Goal: Information Seeking & Learning: Learn about a topic

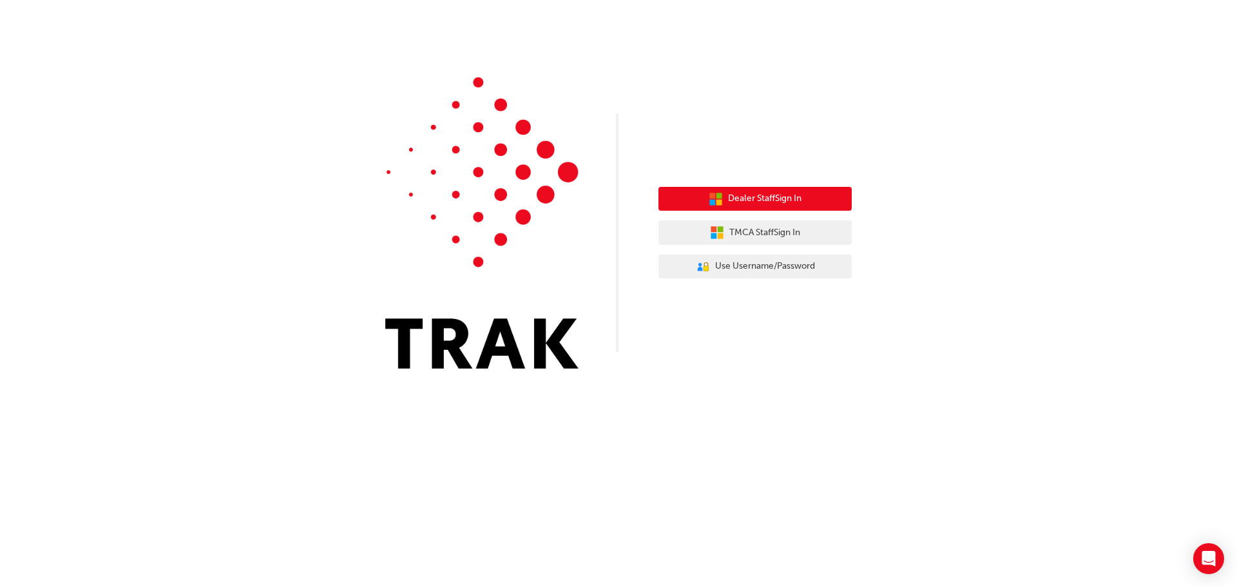
click at [791, 206] on span "Dealer Staff Sign In" at bounding box center [764, 198] width 73 height 15
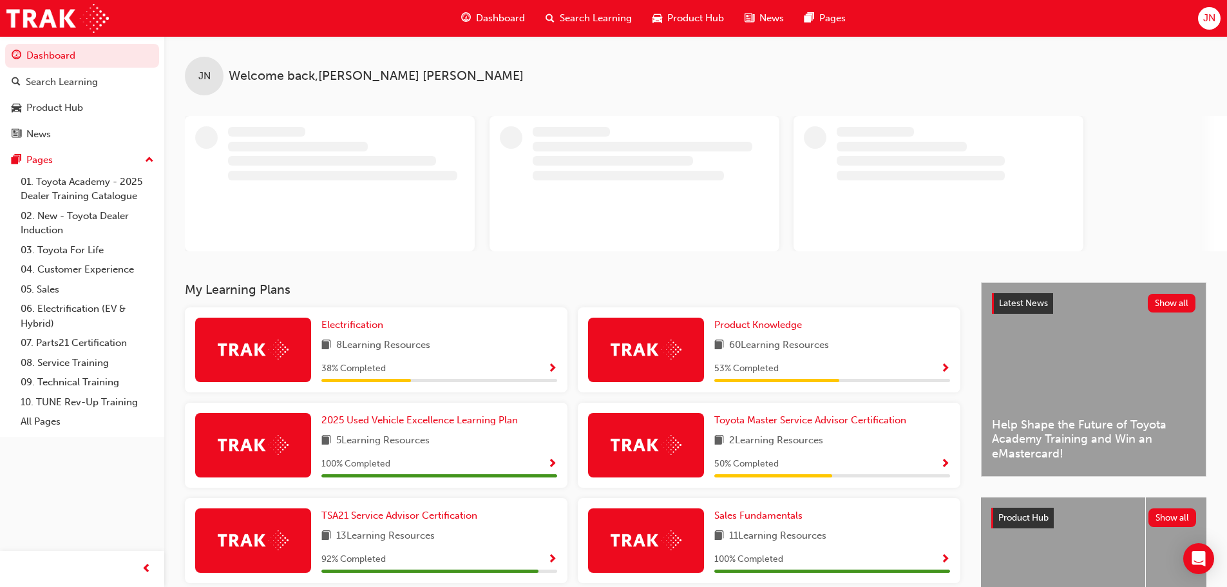
click at [595, 12] on span "Search Learning" at bounding box center [596, 18] width 72 height 15
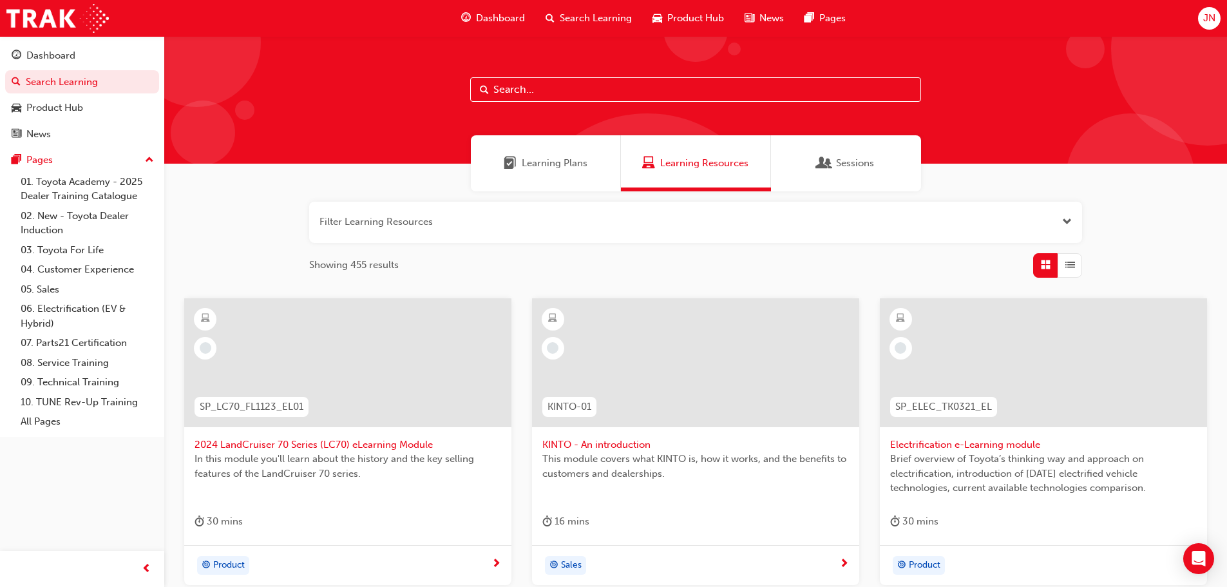
click at [514, 82] on input "text" at bounding box center [695, 89] width 451 height 24
paste input "SPK9103"
type input "SPK9103"
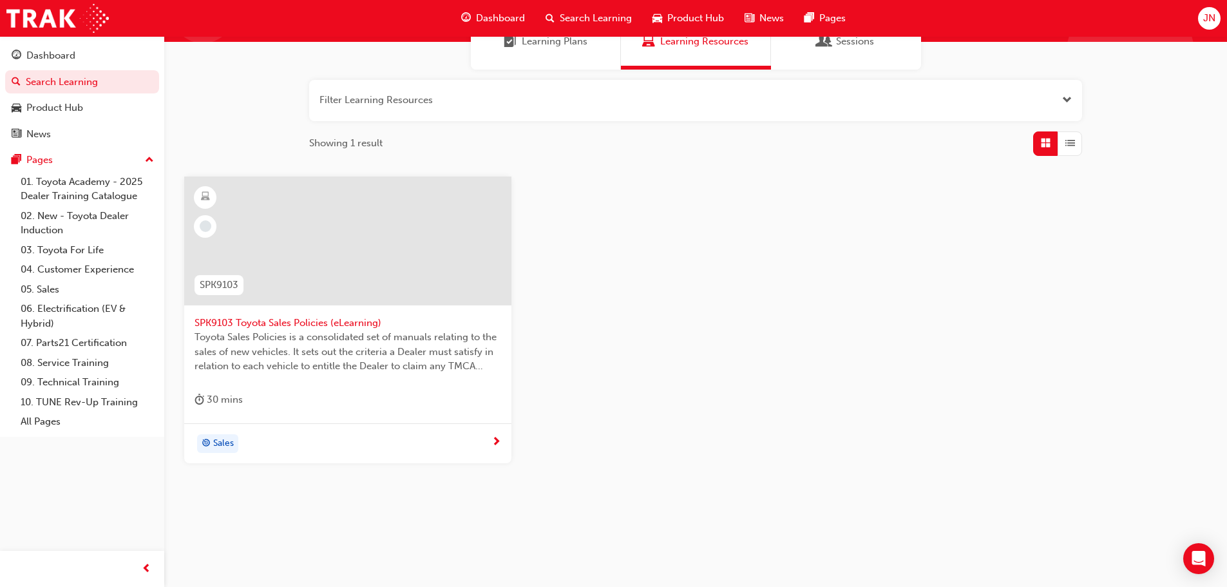
scroll to position [123, 0]
click at [296, 323] on span "SPK9103 Toyota Sales Policies (eLearning)" at bounding box center [348, 321] width 307 height 15
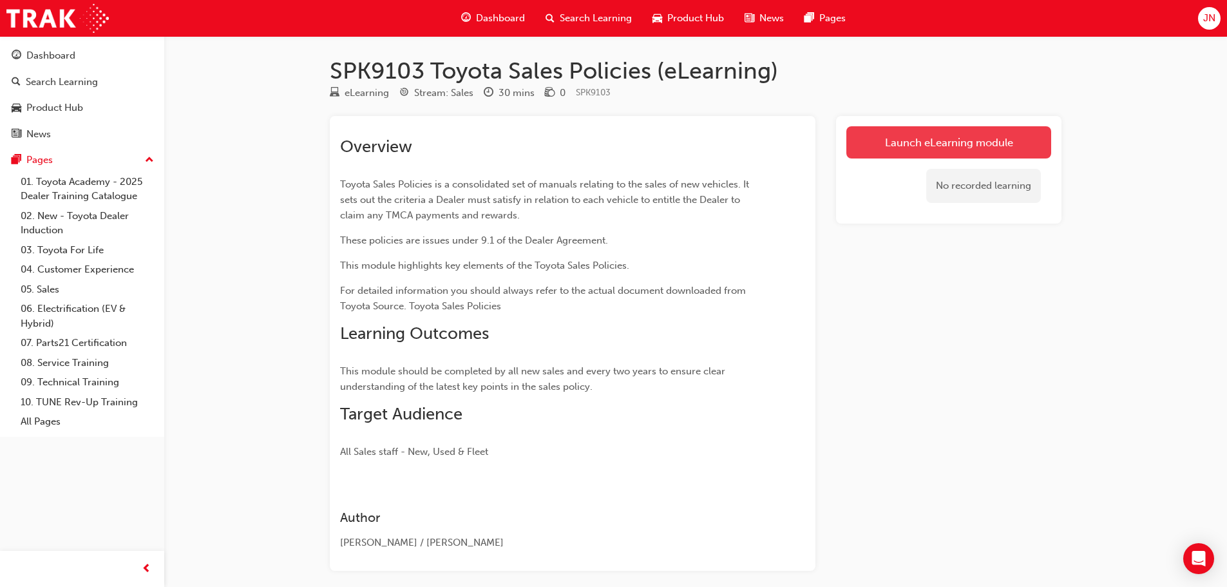
click at [917, 139] on link "Launch eLearning module" at bounding box center [949, 142] width 205 height 32
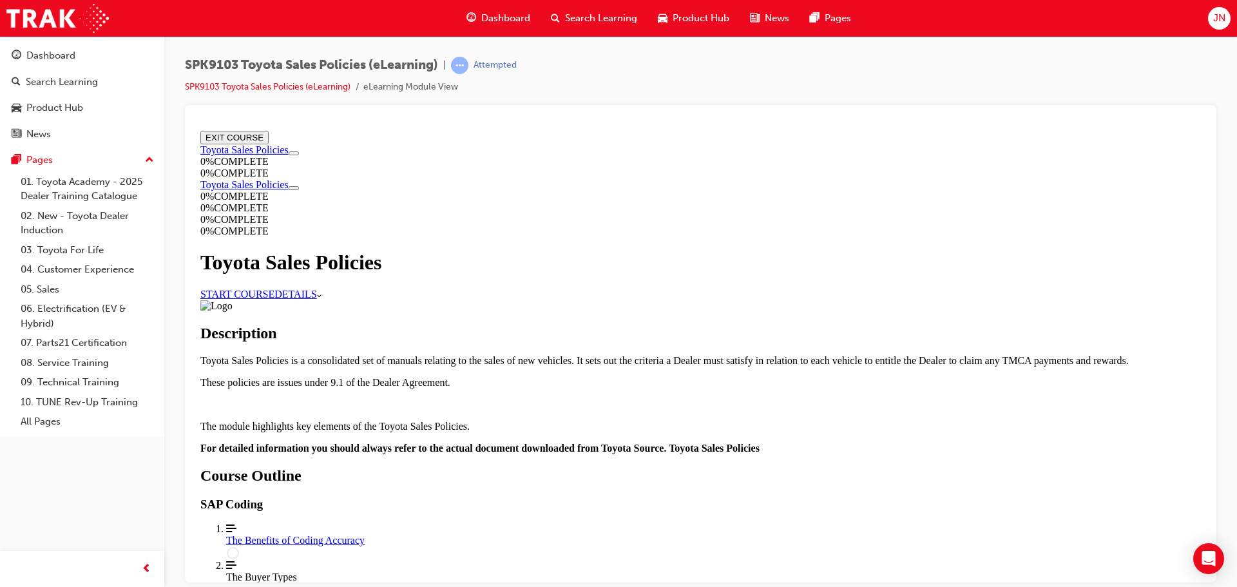
click at [274, 288] on link "START COURSE" at bounding box center [237, 293] width 74 height 11
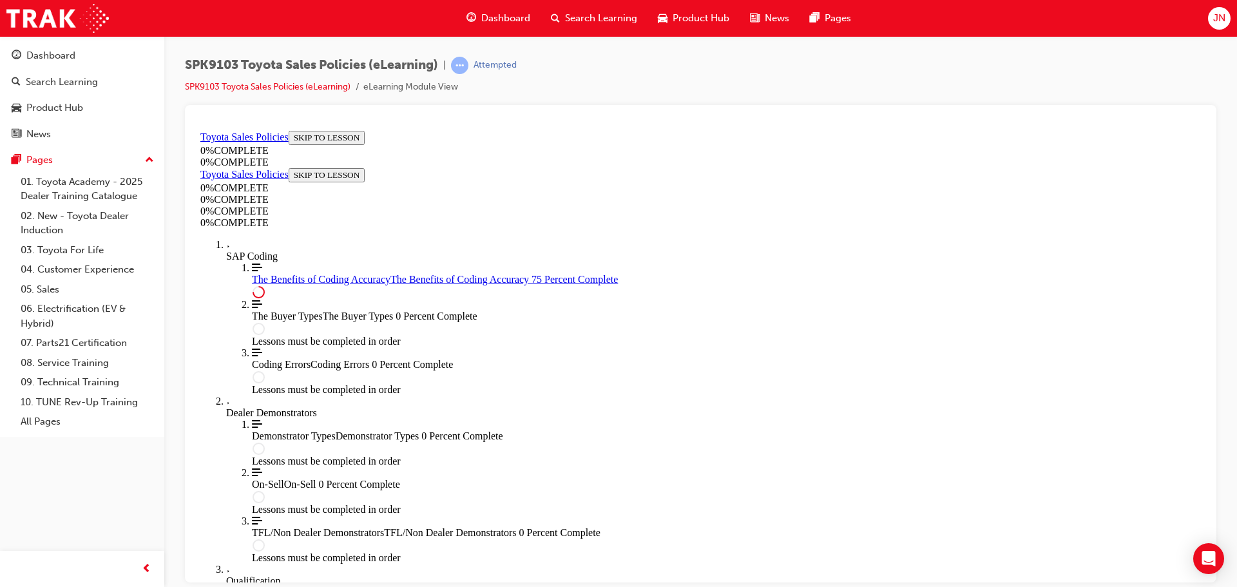
scroll to position [645, 0]
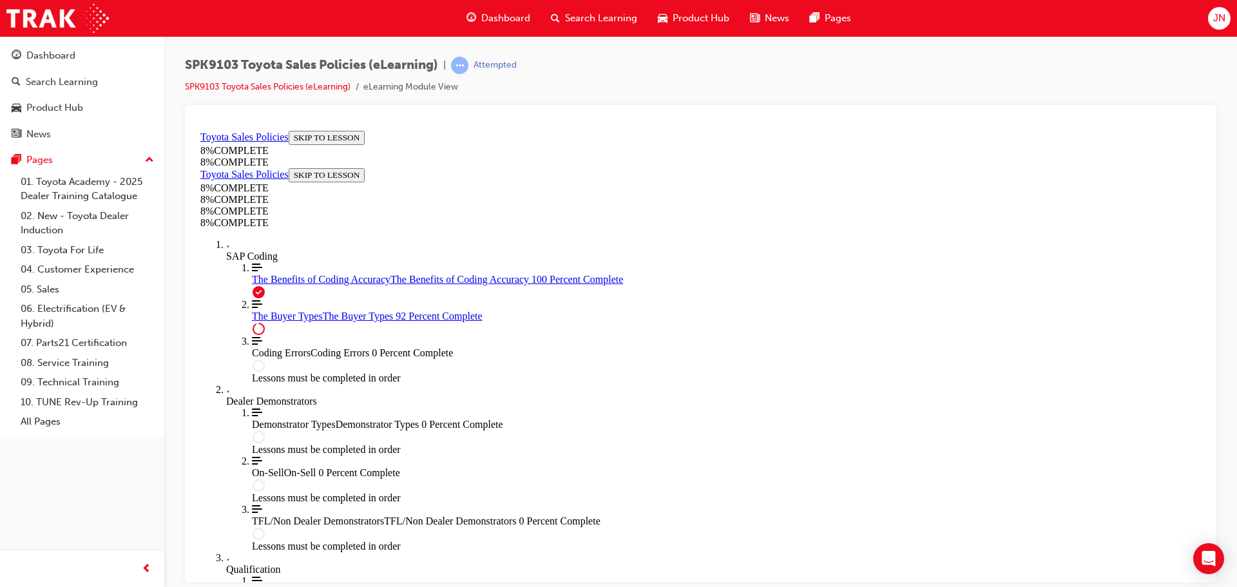
scroll to position [5299, 0]
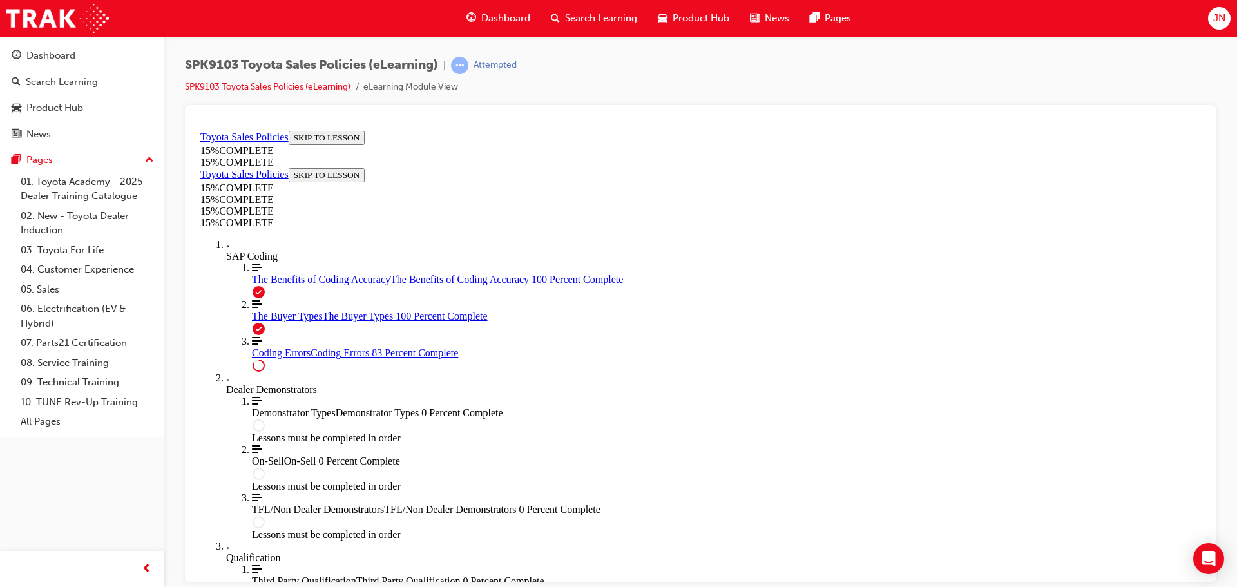
scroll to position [1043, 0]
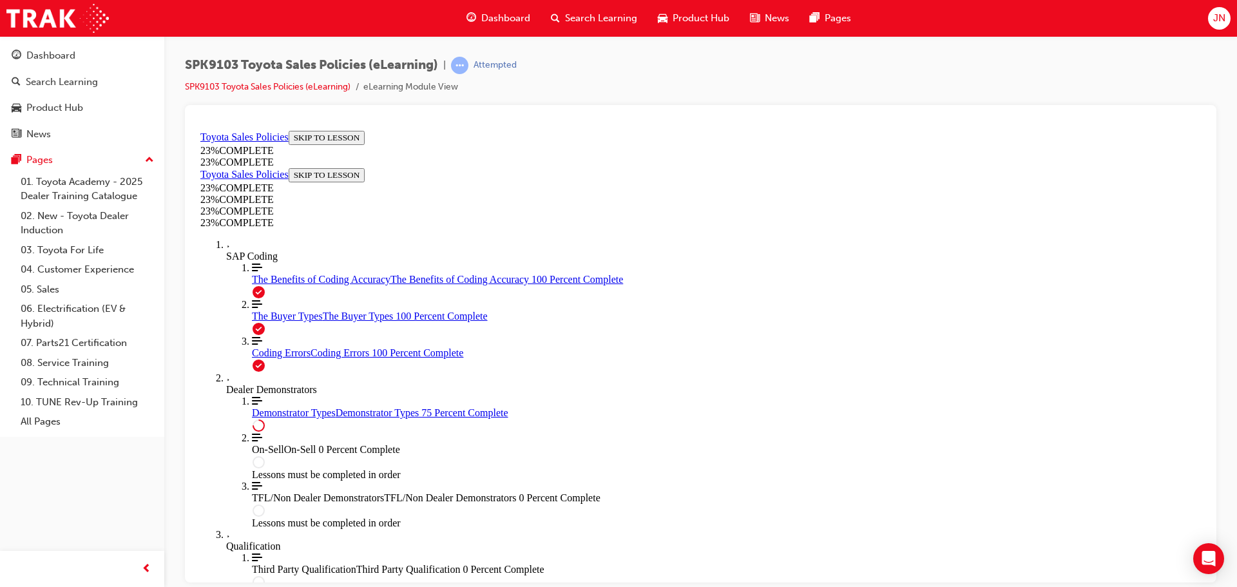
scroll to position [602, 0]
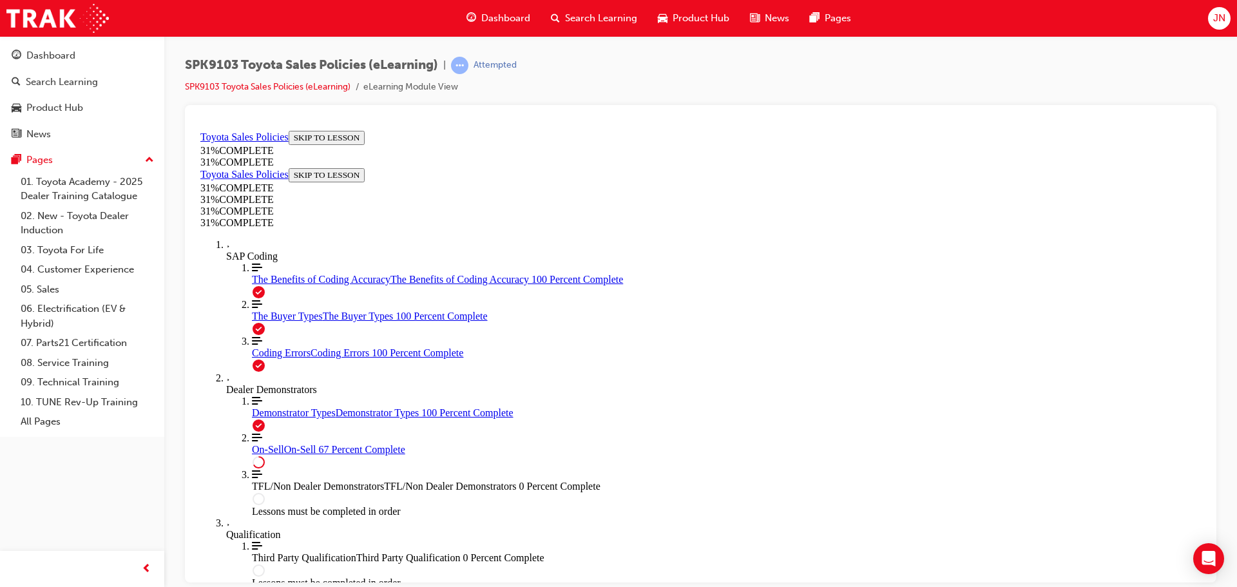
scroll to position [722, 0]
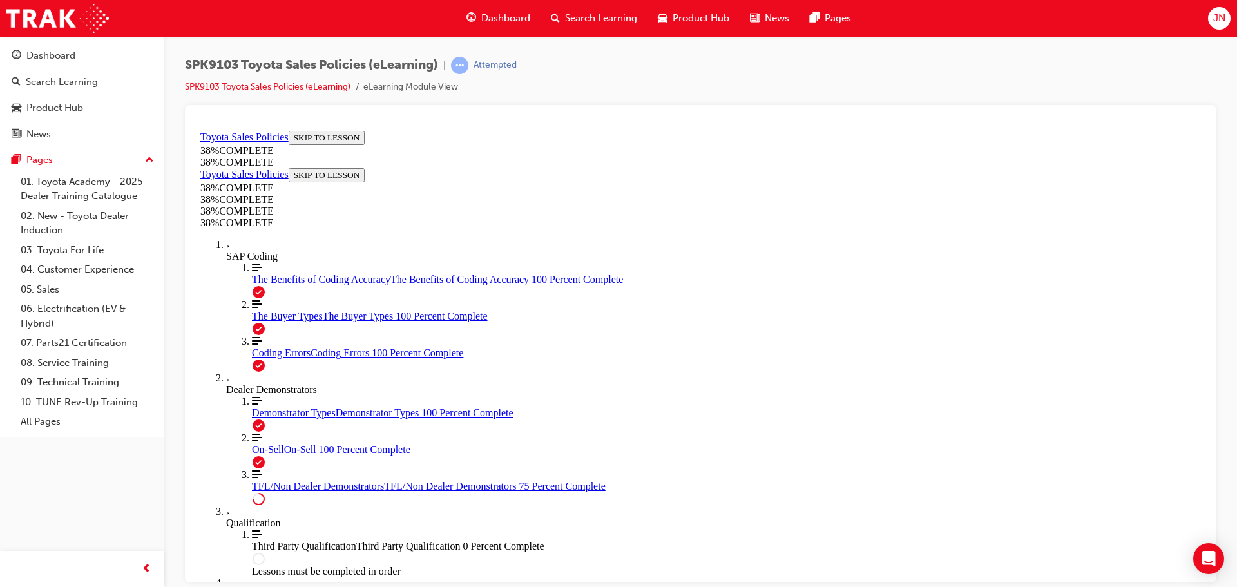
scroll to position [672, 0]
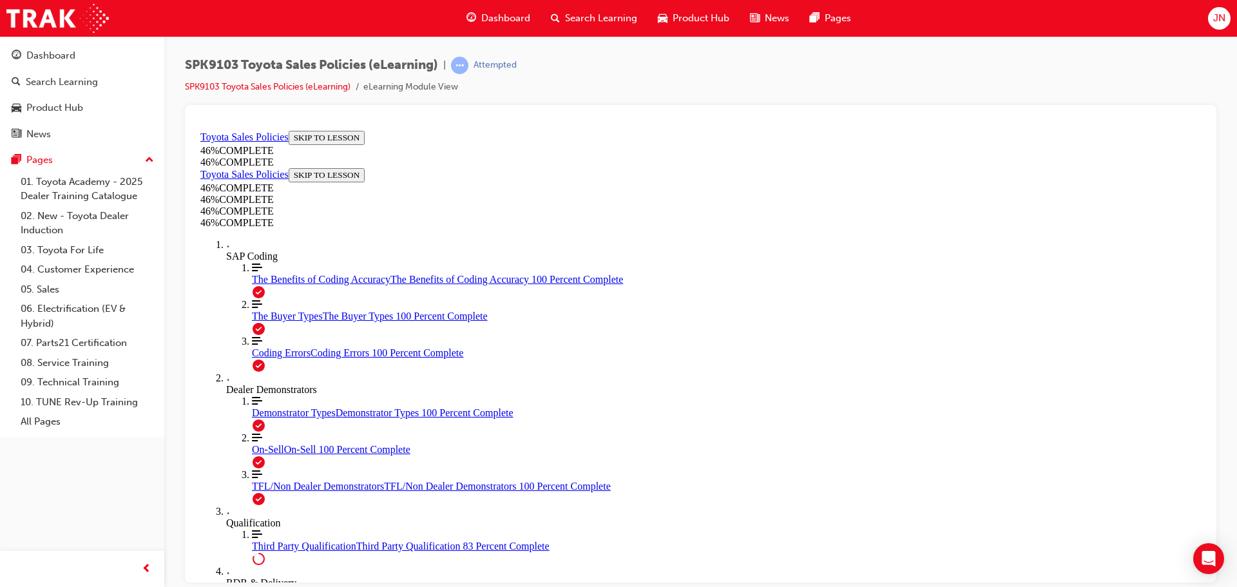
scroll to position [1079, 0]
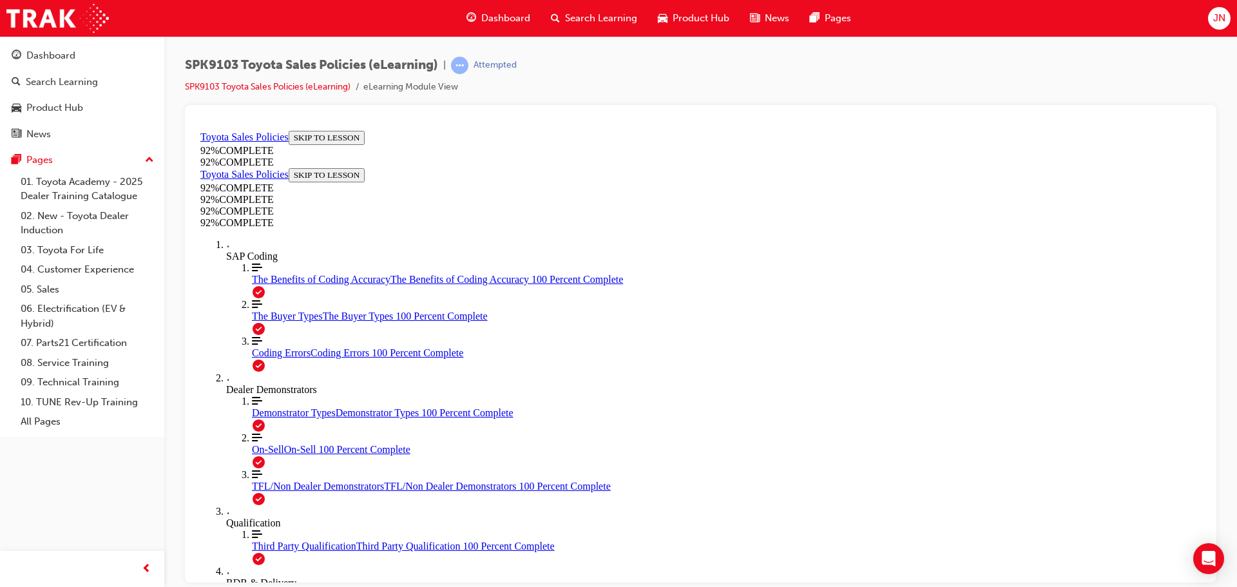
drag, startPoint x: 718, startPoint y: 423, endPoint x: 666, endPoint y: 302, distance: 131.6
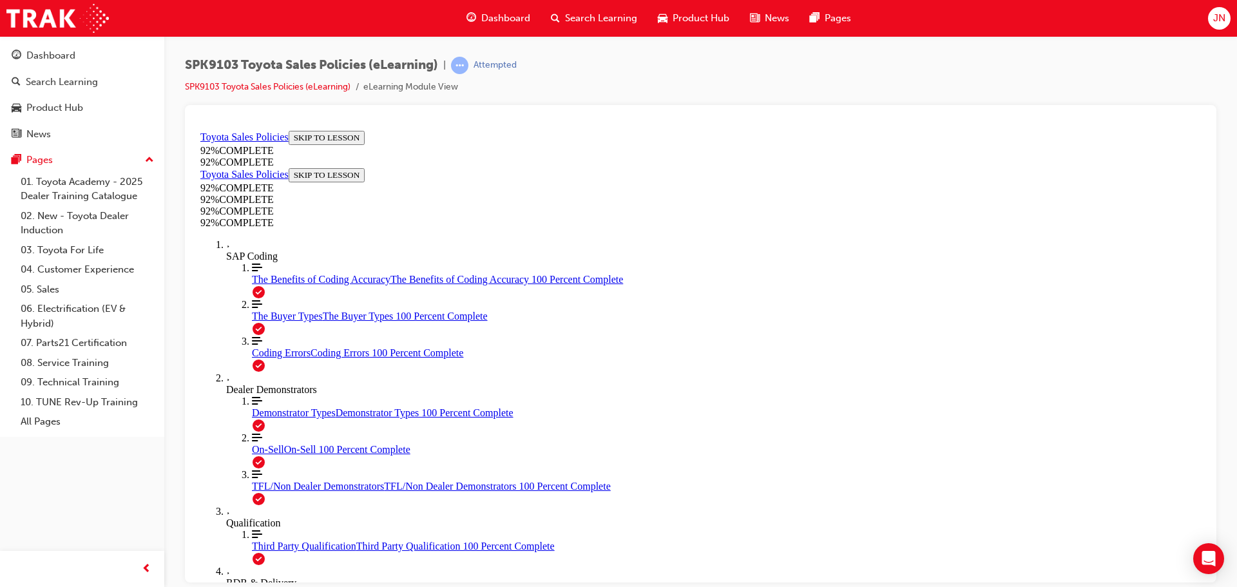
scroll to position [47, 0]
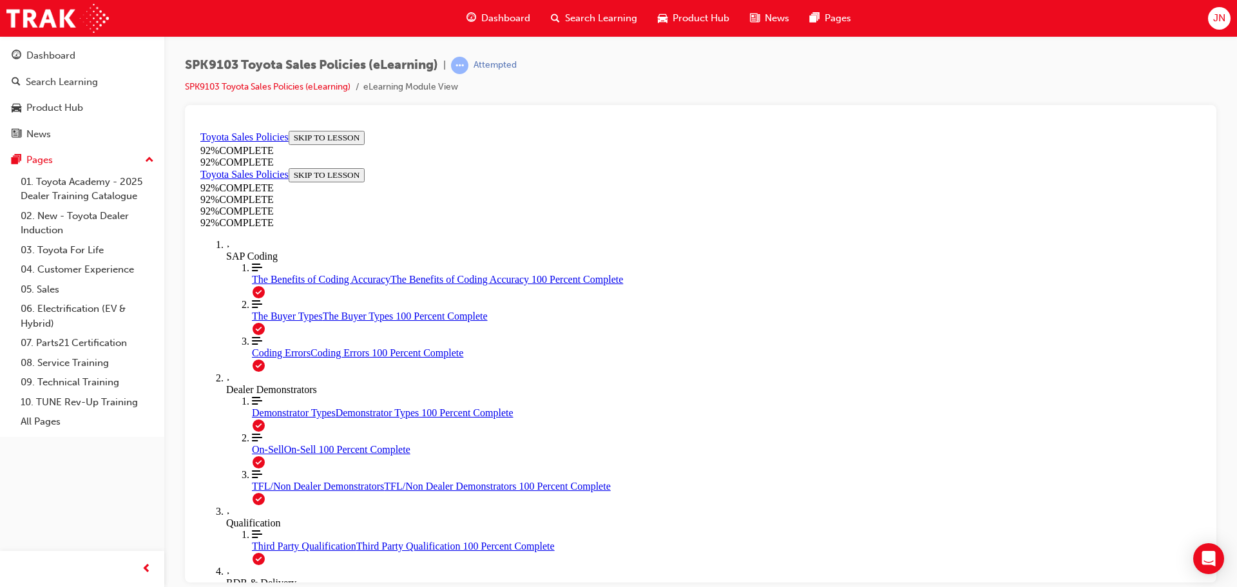
scroll to position [225, 0]
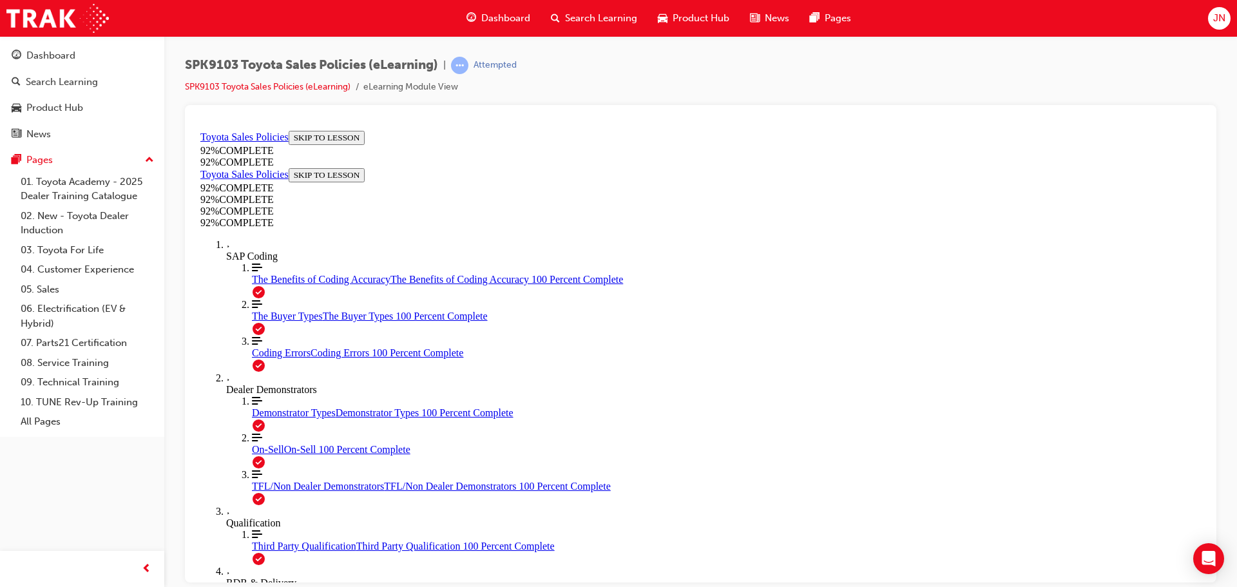
scroll to position [209, 0]
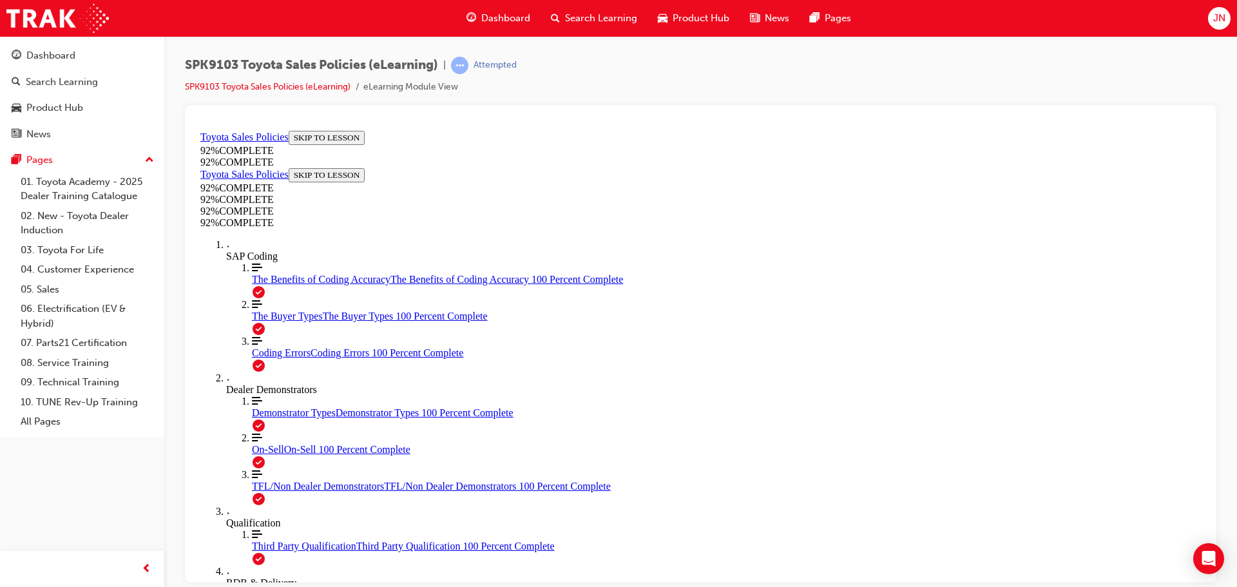
scroll to position [343, 0]
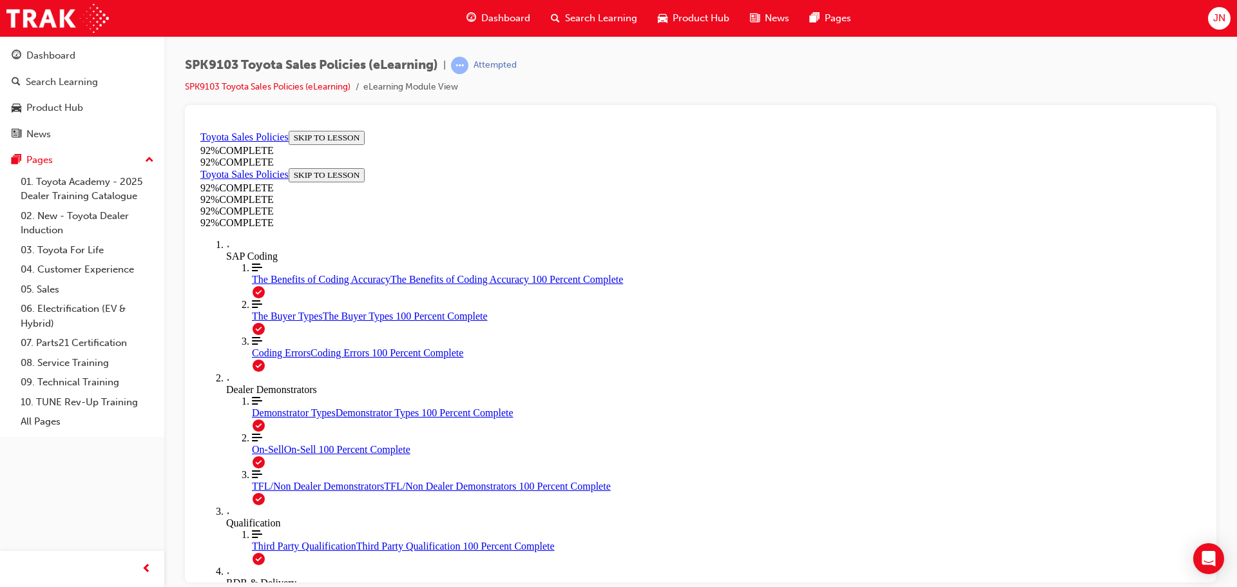
scroll to position [47, 0]
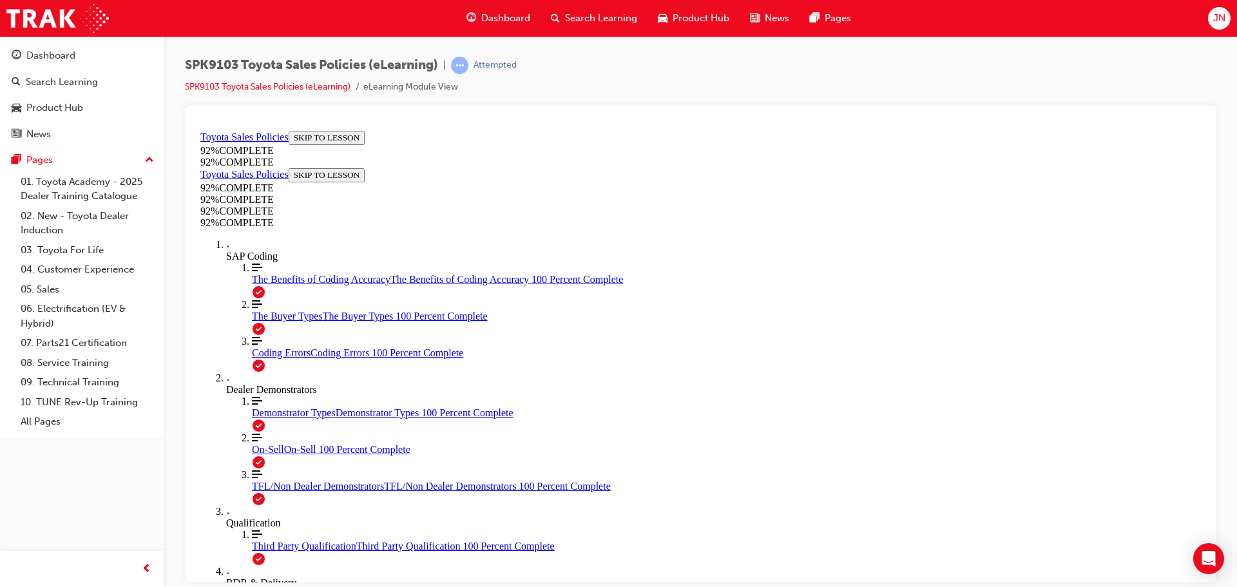
scroll to position [47, 0]
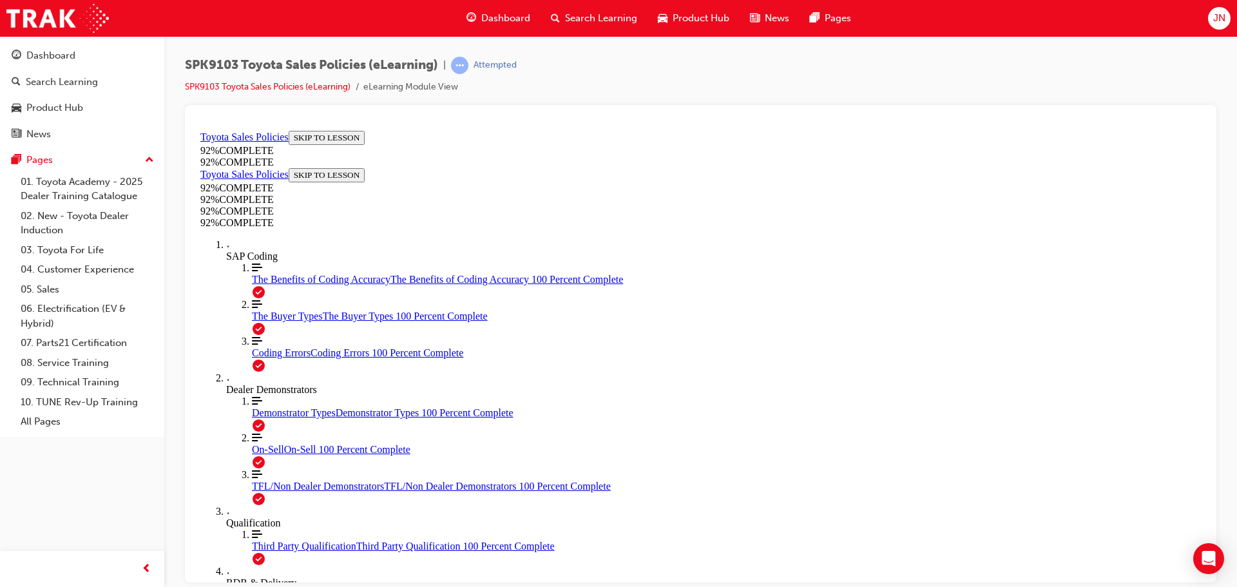
scroll to position [47, 0]
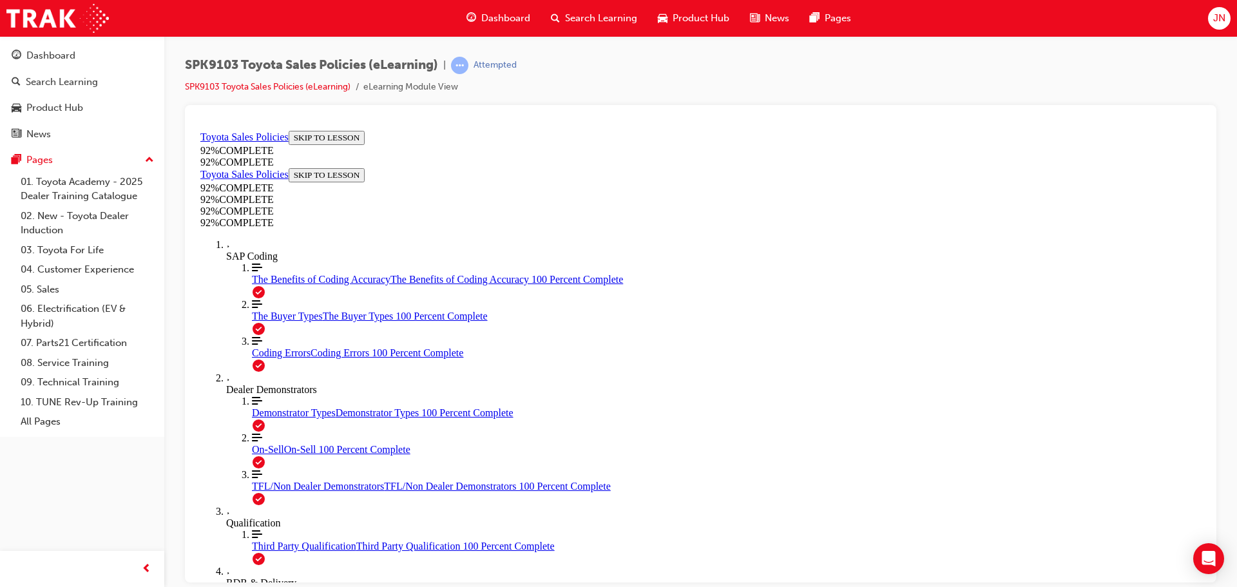
scroll to position [133, 0]
drag, startPoint x: 862, startPoint y: 235, endPoint x: 684, endPoint y: 226, distance: 178.1
drag, startPoint x: 628, startPoint y: 233, endPoint x: 709, endPoint y: 224, distance: 81.8
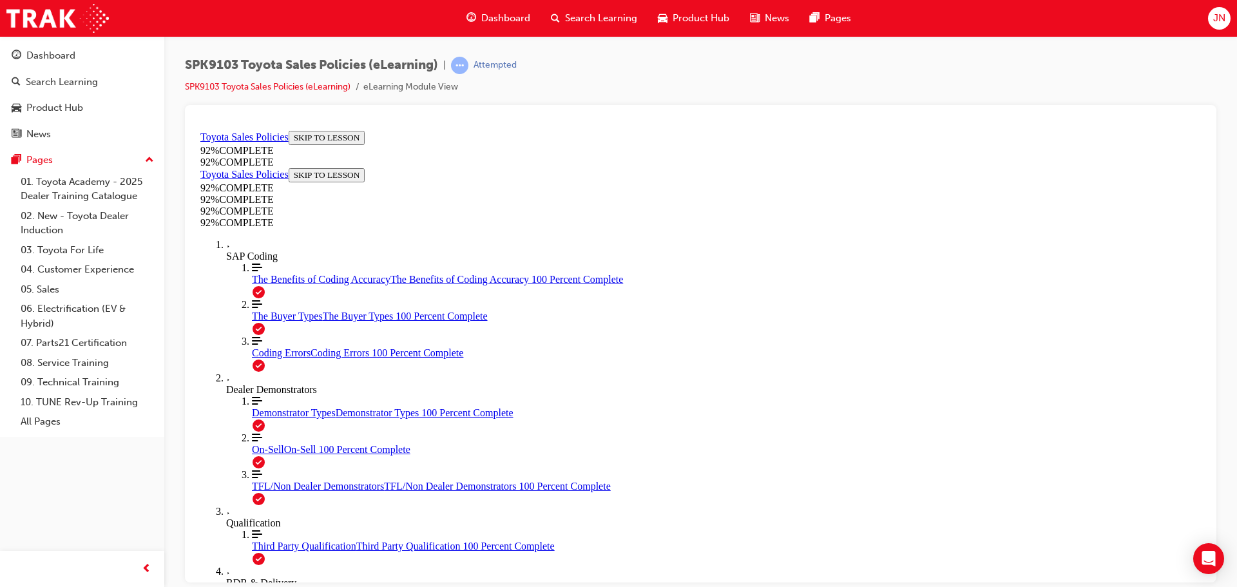
drag, startPoint x: 694, startPoint y: 227, endPoint x: 597, endPoint y: 221, distance: 97.5
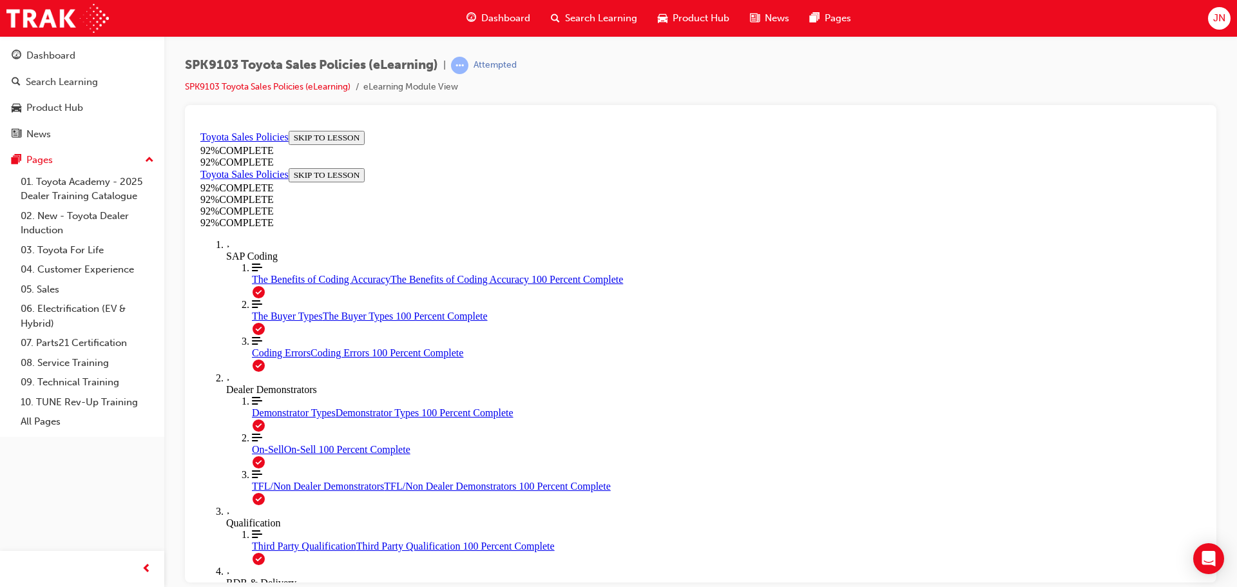
scroll to position [47, 0]
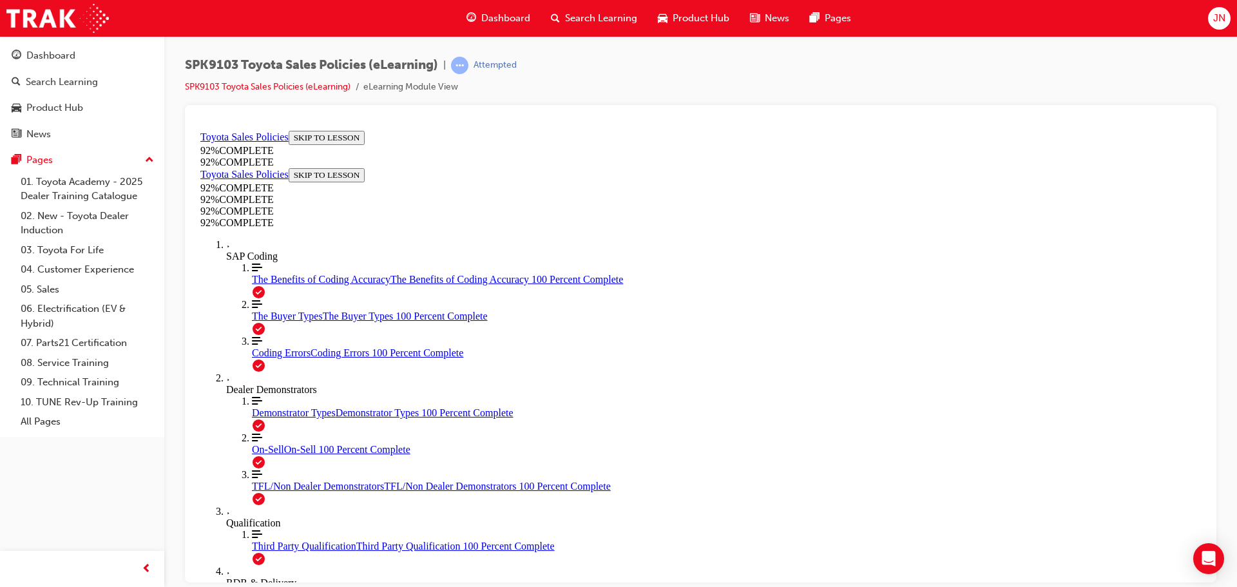
scroll to position [47, 0]
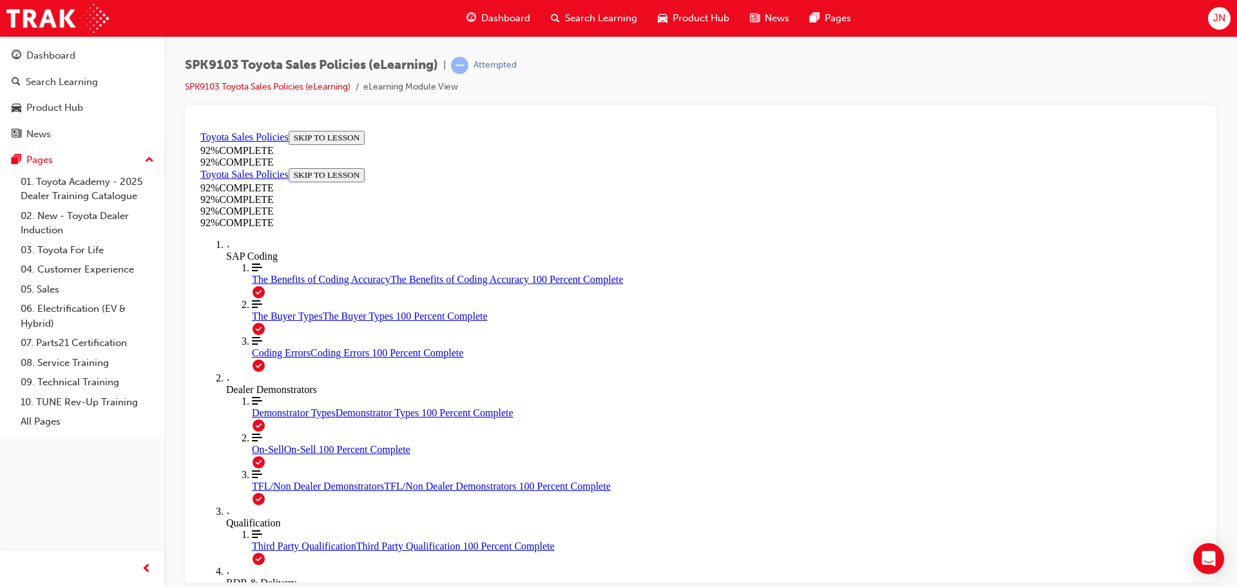
scroll to position [133, 0]
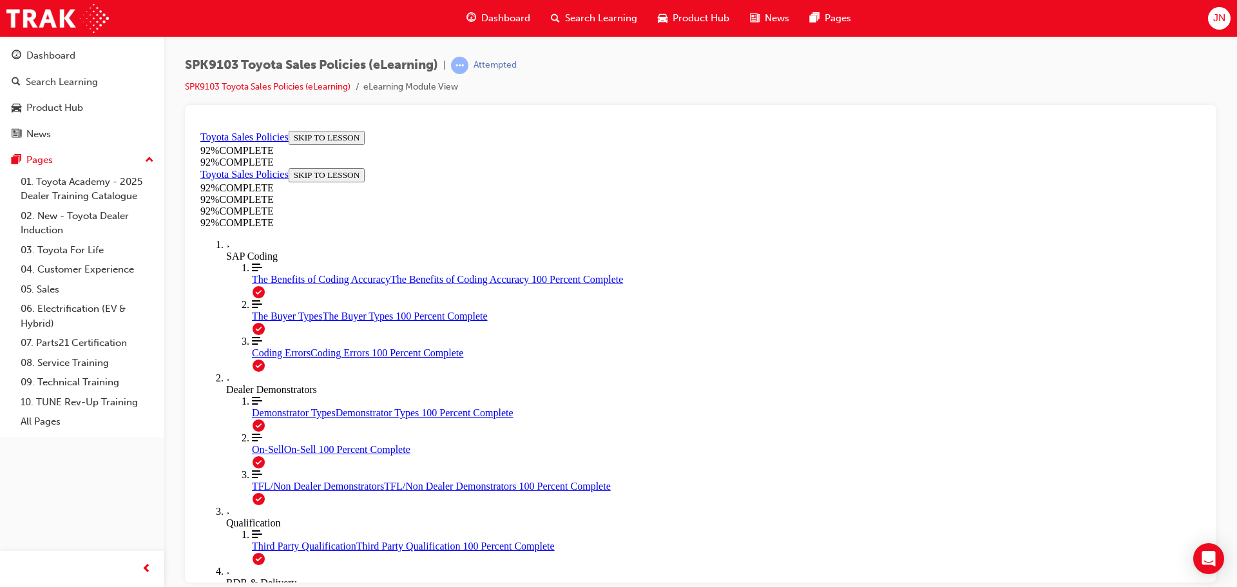
scroll to position [343, 0]
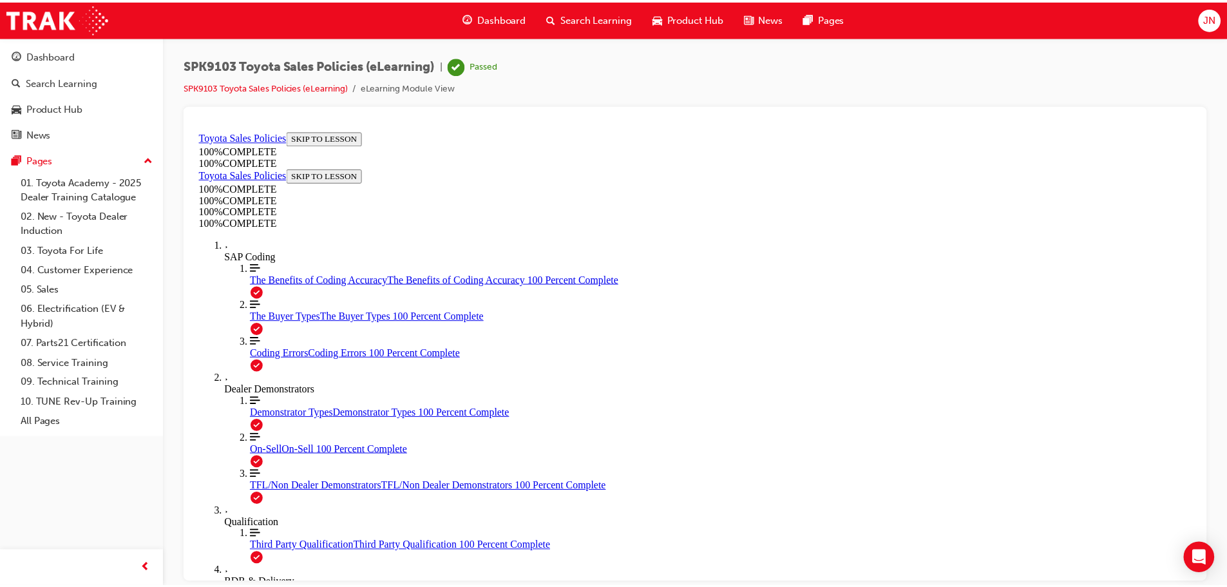
scroll to position [209, 0]
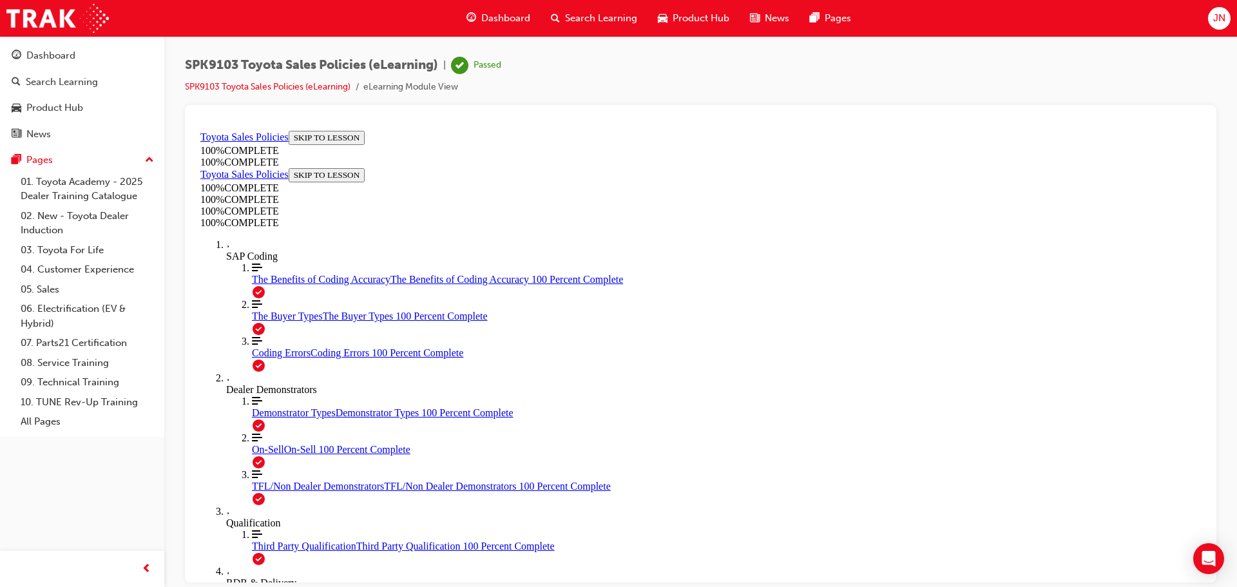
click at [503, 21] on span "Dashboard" at bounding box center [505, 18] width 49 height 15
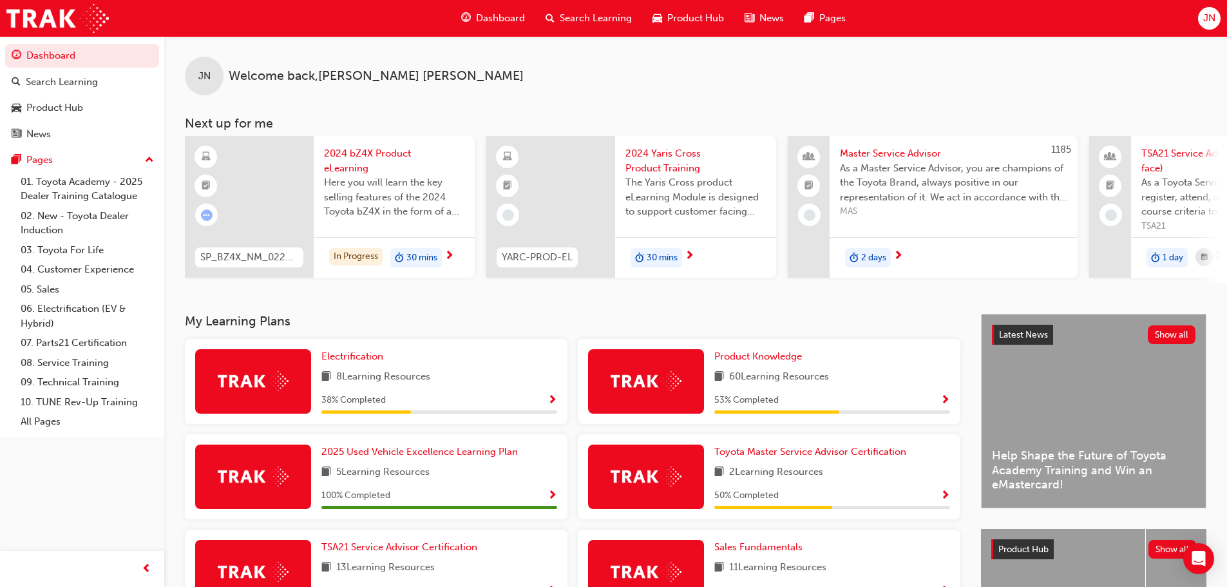
click at [480, 15] on span "Dashboard" at bounding box center [500, 18] width 49 height 15
click at [561, 15] on span "Search Learning" at bounding box center [596, 18] width 72 height 15
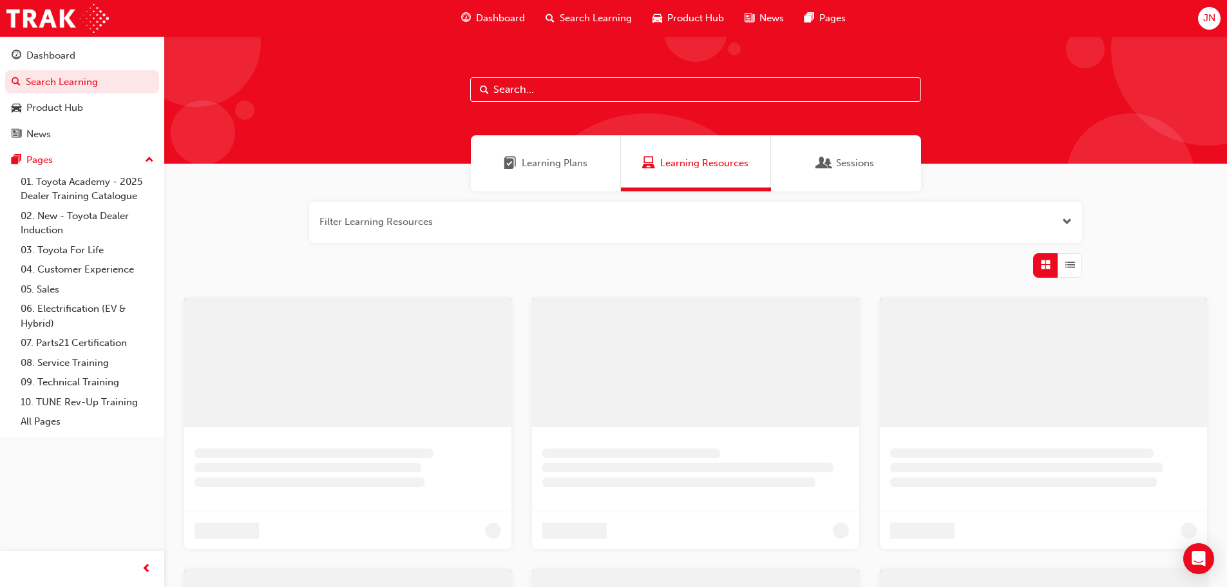
click at [558, 97] on input "text" at bounding box center [695, 89] width 451 height 24
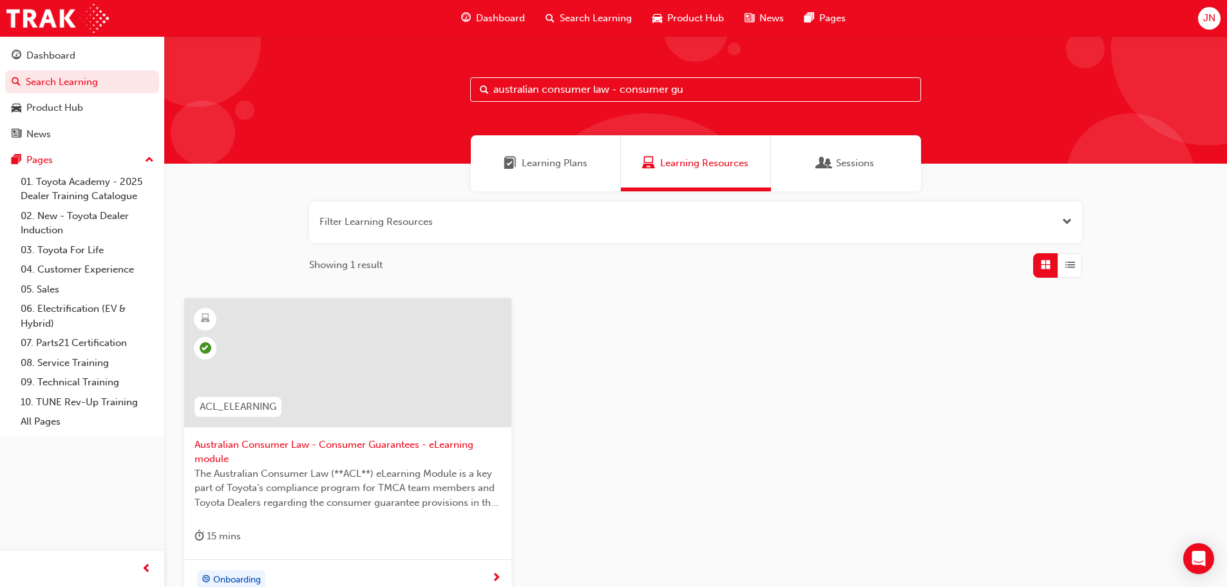
type input "australian consumer law - consumer gu"
click at [335, 445] on span "Australian Consumer Law - Consumer Guarantees - eLearning module" at bounding box center [348, 452] width 307 height 29
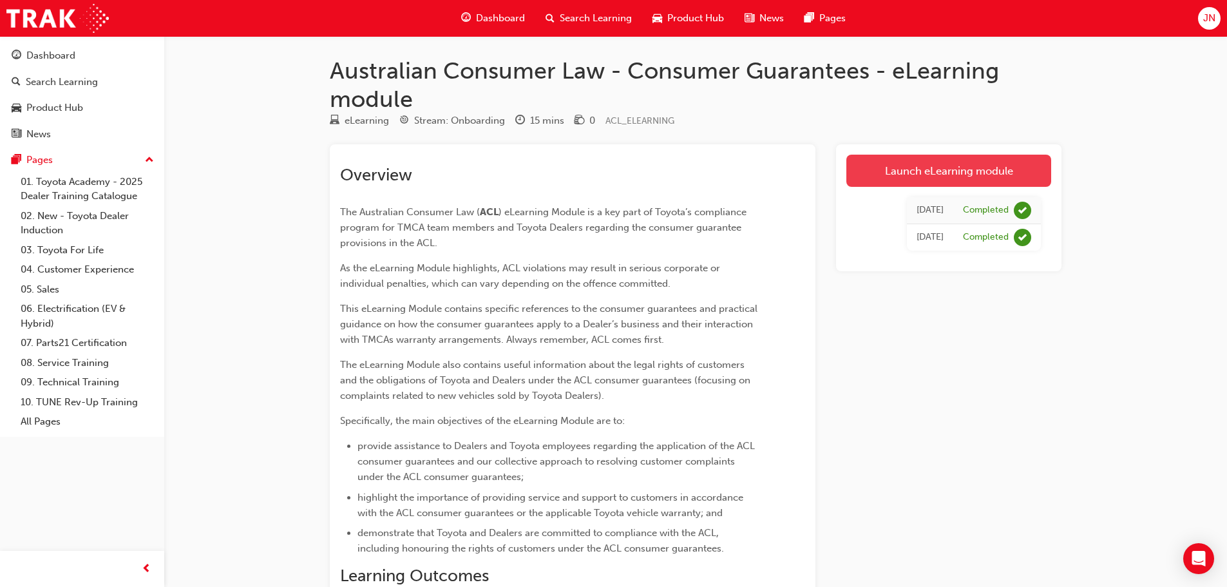
click at [981, 166] on link "Launch eLearning module" at bounding box center [949, 171] width 205 height 32
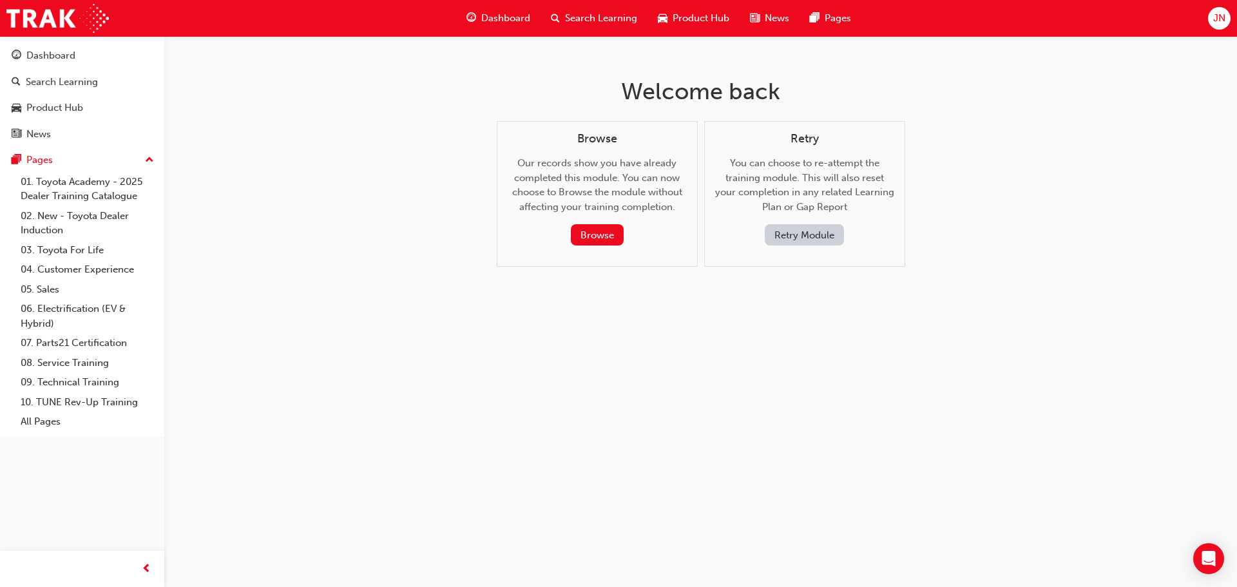
click at [782, 232] on button "Retry Module" at bounding box center [804, 234] width 79 height 21
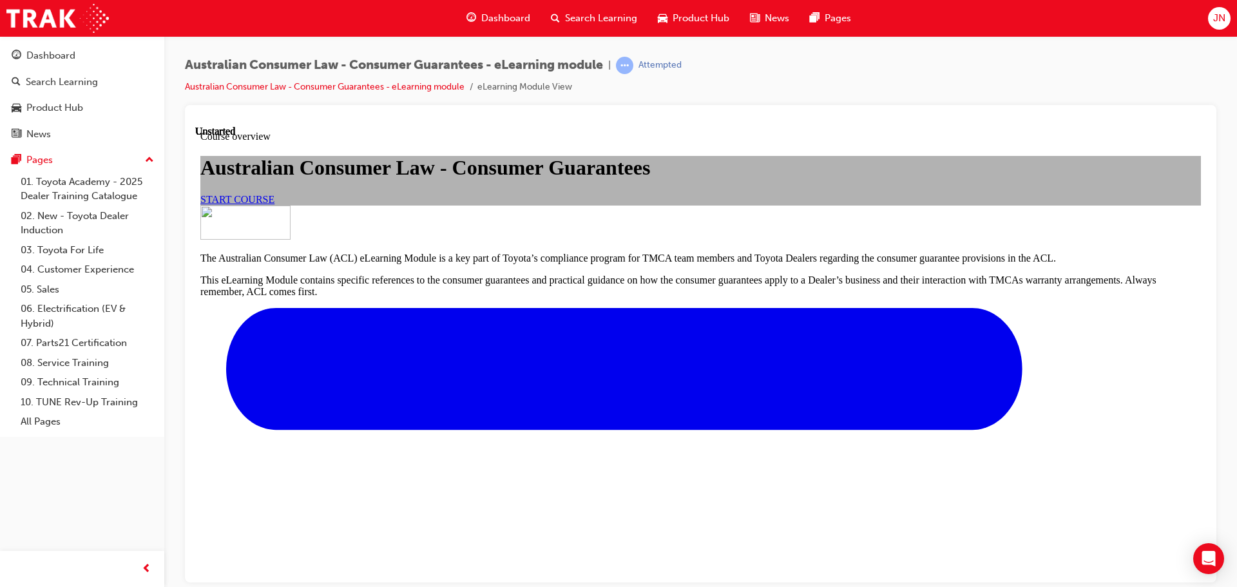
click at [274, 204] on link "START COURSE" at bounding box center [237, 198] width 74 height 11
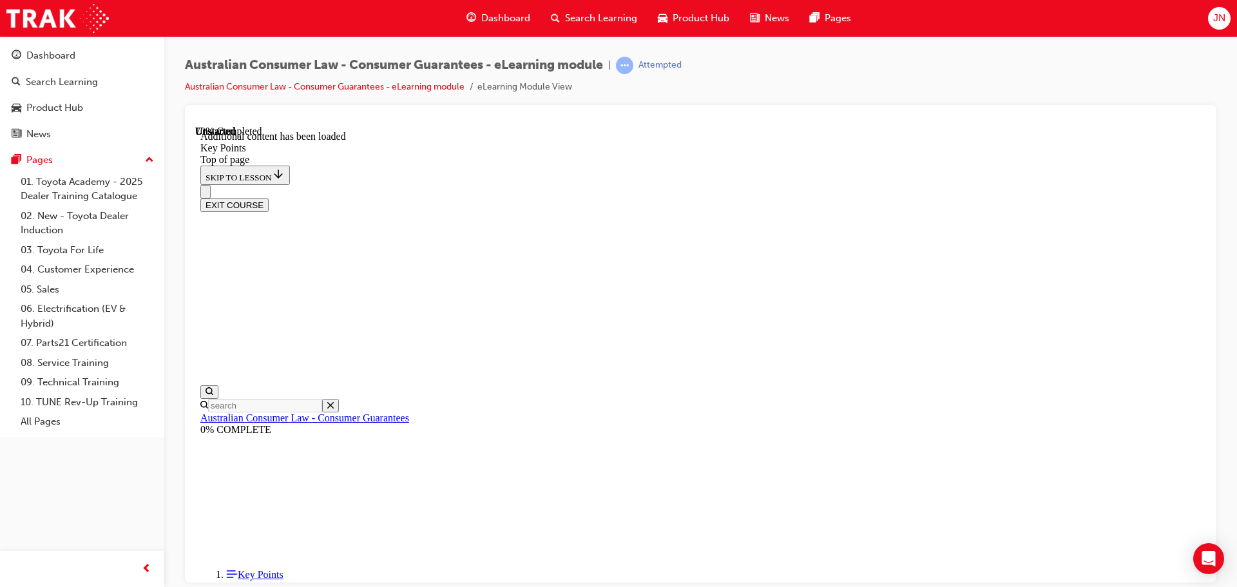
scroll to position [1685, 0]
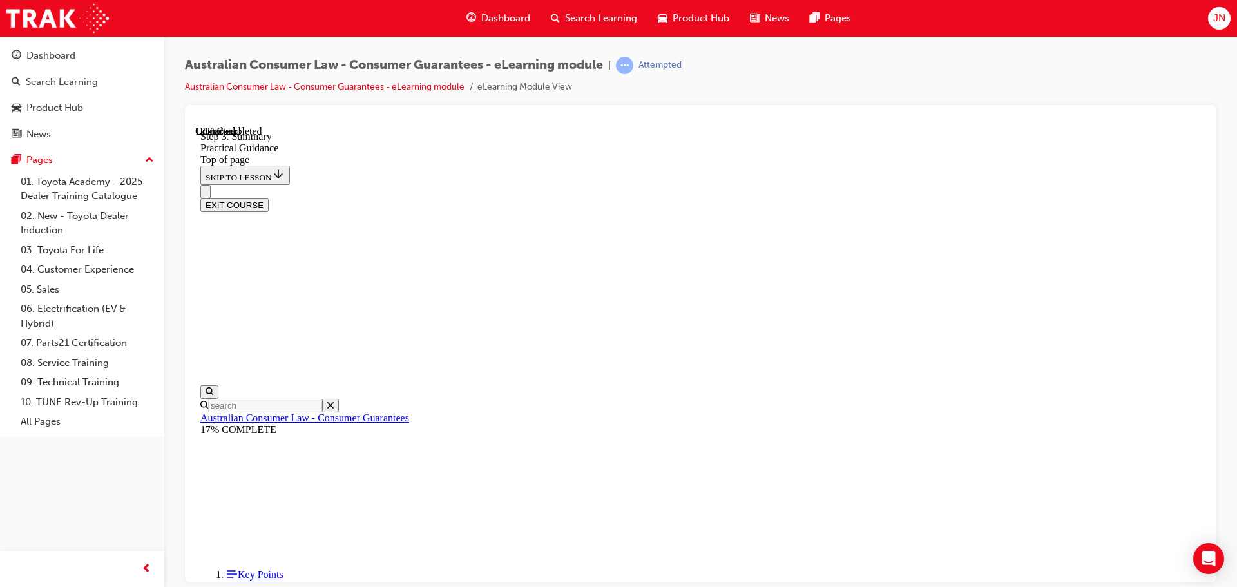
drag, startPoint x: 548, startPoint y: 384, endPoint x: 570, endPoint y: 390, distance: 22.2
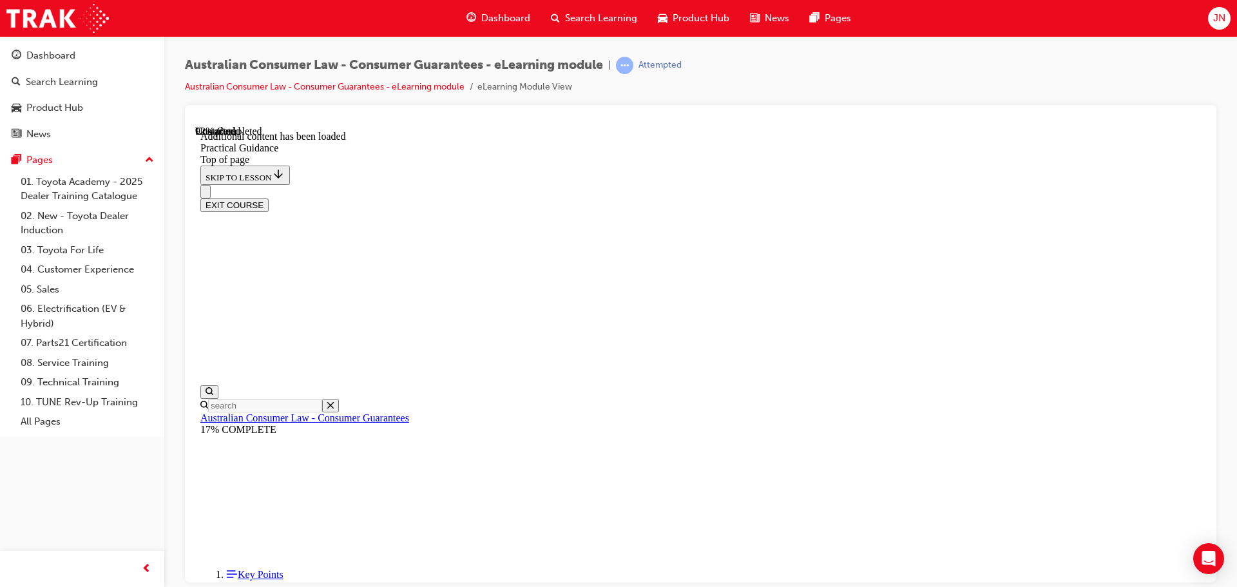
scroll to position [3467, 0]
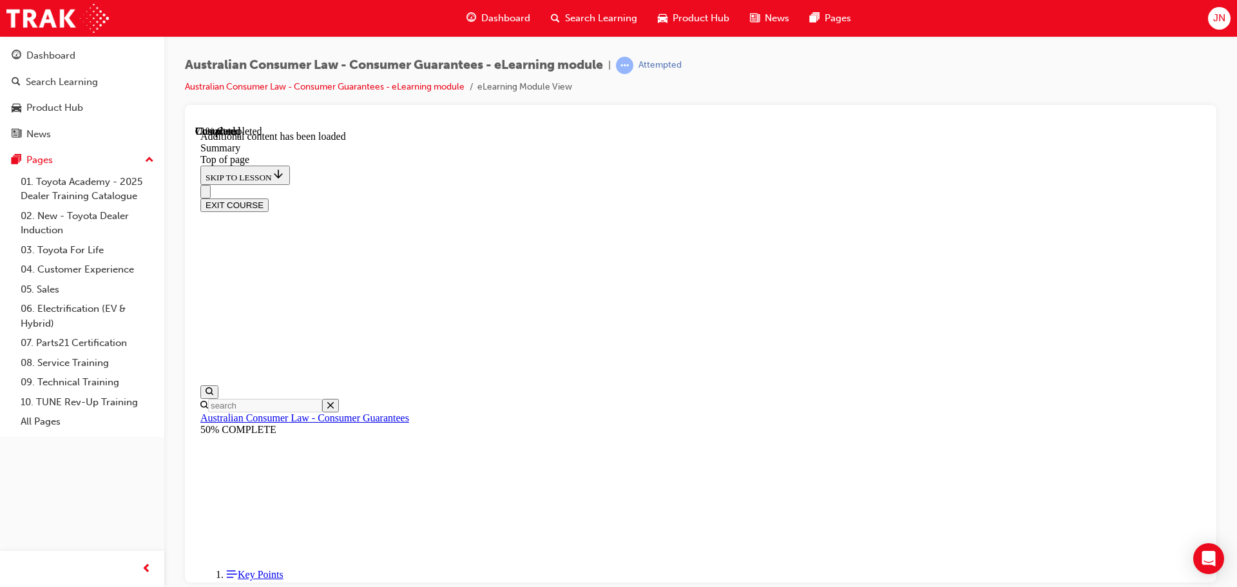
drag, startPoint x: 929, startPoint y: 261, endPoint x: 938, endPoint y: 323, distance: 63.1
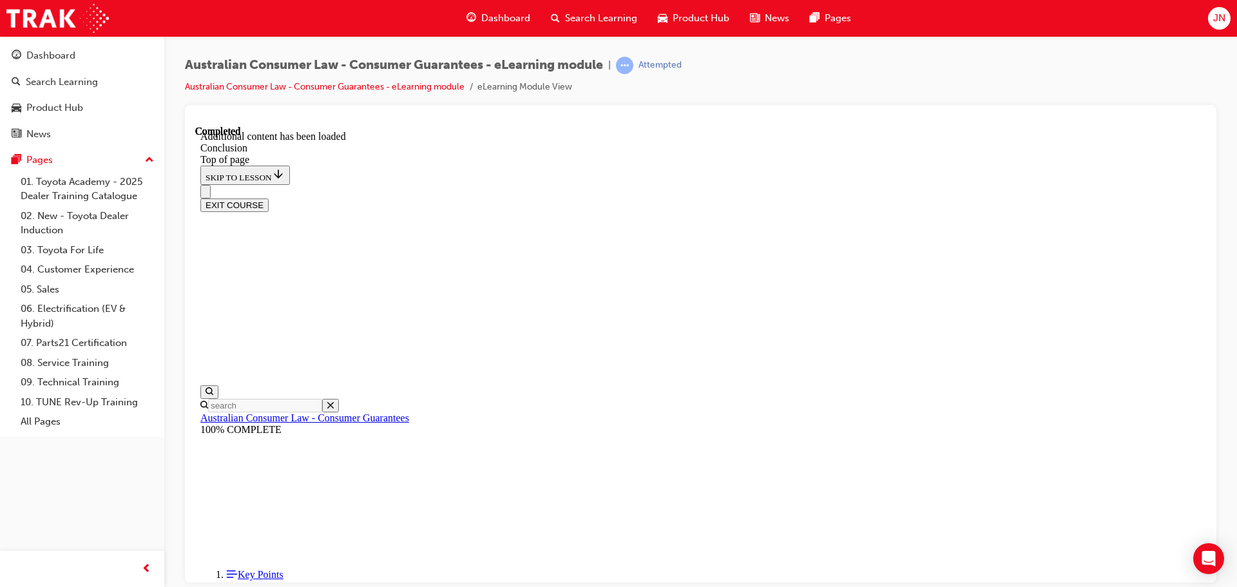
scroll to position [103, 0]
click at [69, 168] on div "Pages" at bounding box center [82, 160] width 141 height 16
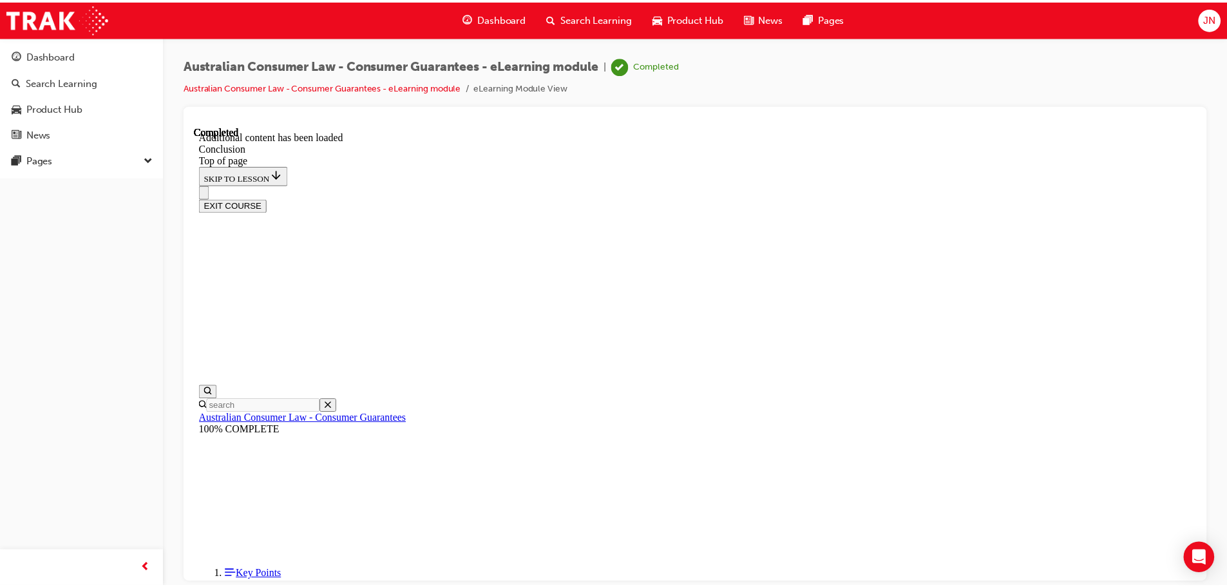
scroll to position [0, 0]
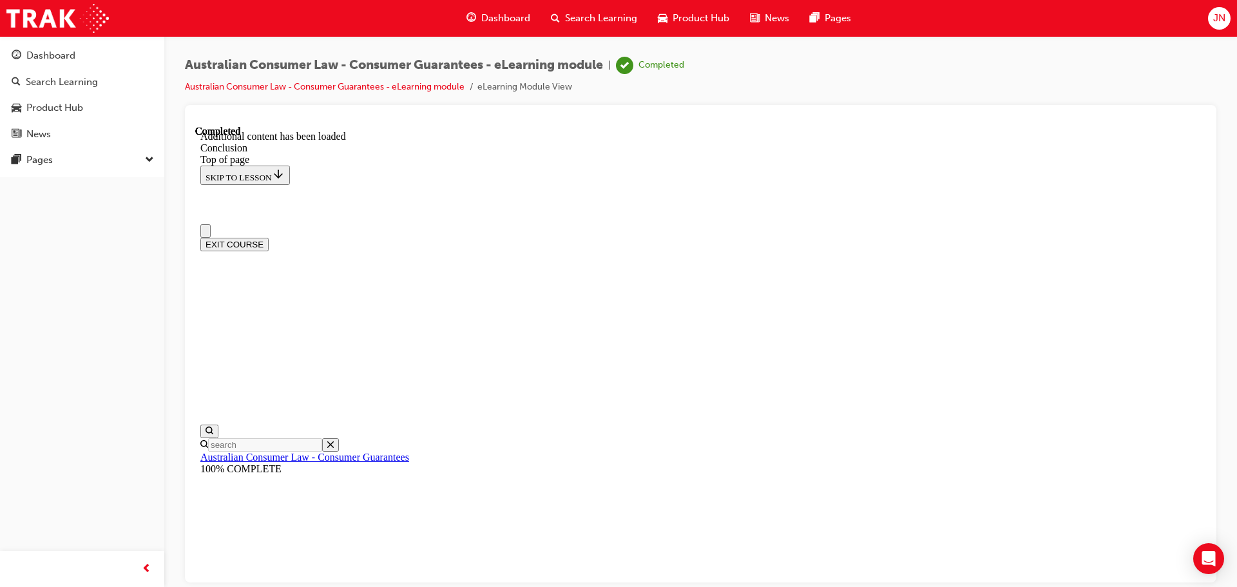
click at [519, 17] on span "Dashboard" at bounding box center [505, 18] width 49 height 15
